Goal: Answer question/provide support

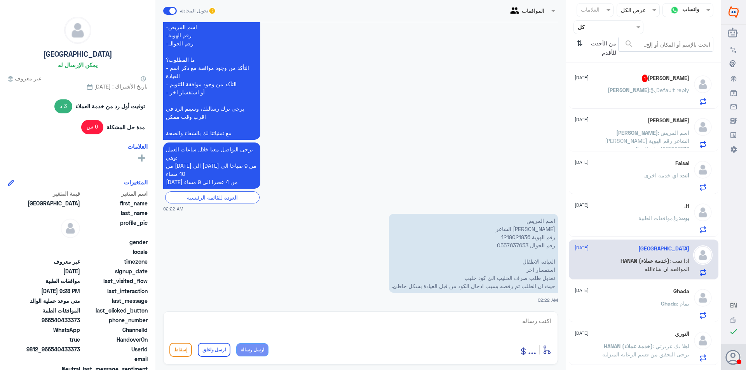
click at [646, 76] on div "[PERSON_NAME] 1 [DATE]" at bounding box center [632, 79] width 115 height 8
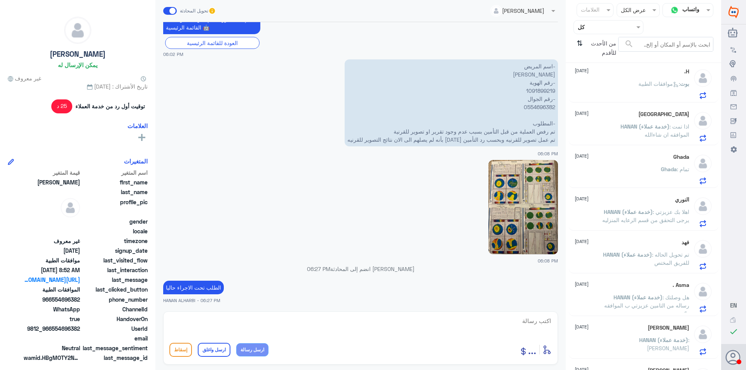
scroll to position [117, 0]
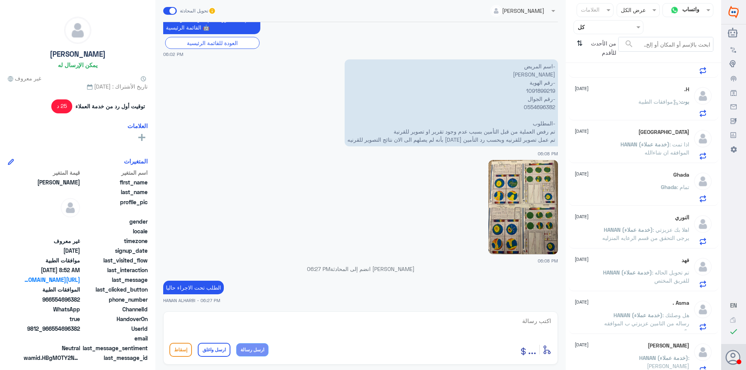
click at [623, 192] on div "Ghada : تمام" at bounding box center [632, 193] width 115 height 17
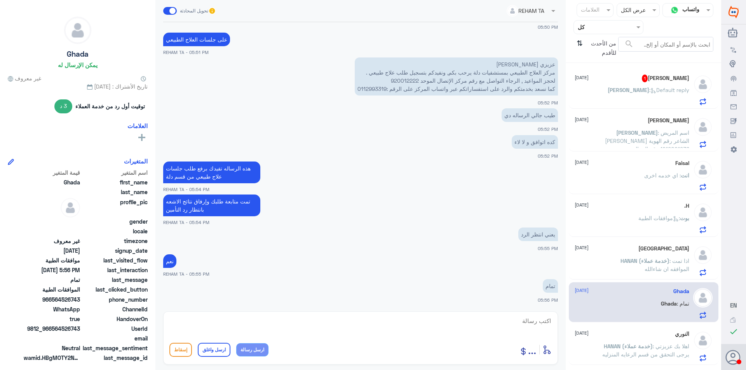
click at [599, 94] on div "[PERSON_NAME] : Default reply" at bounding box center [632, 96] width 115 height 17
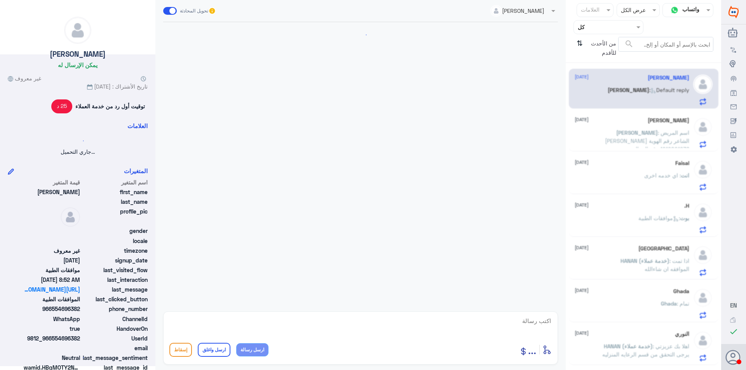
scroll to position [342, 0]
